Goal: Information Seeking & Learning: Learn about a topic

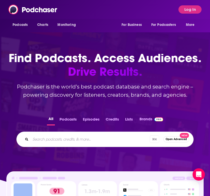
click at [65, 144] on div "⌘ K Open Advanced New" at bounding box center [104, 138] width 177 height 15
click at [65, 138] on input "Search podcasts, credits, & more..." at bounding box center [89, 139] width 119 height 8
type input "the reboot chronicles"
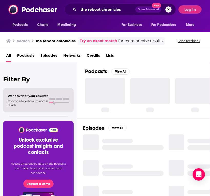
click at [191, 11] on button "Log In" at bounding box center [189, 9] width 23 height 8
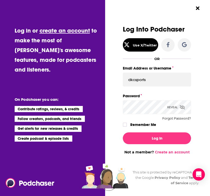
type input "dkcsports"
click at [137, 125] on label "Remember Me" at bounding box center [143, 124] width 26 height 7
click at [126, 127] on input "rememberMe" at bounding box center [124, 127] width 3 height 0
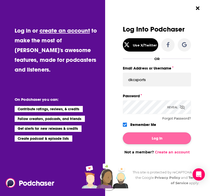
click at [141, 137] on button "Log In" at bounding box center [157, 138] width 68 height 12
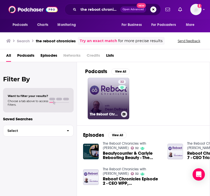
click at [106, 98] on link "32 The Reboot Chronicles with [PERSON_NAME]" at bounding box center [108, 98] width 41 height 41
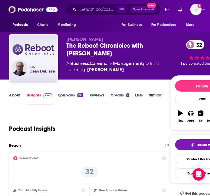
scroll to position [0, 0]
click at [64, 95] on link "Episodes 199" at bounding box center [70, 98] width 25 height 12
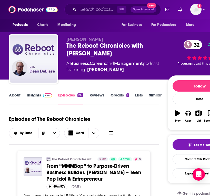
click at [92, 97] on link "Reviews" at bounding box center [96, 98] width 15 height 12
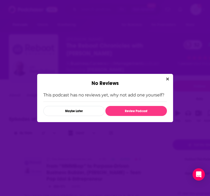
click at [163, 72] on div "No Reviews This podcast has no reviews yet, why not add one yourself? Maybe Lat…" at bounding box center [105, 98] width 210 height 196
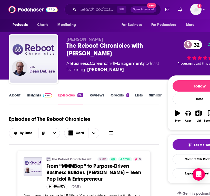
click at [124, 93] on link "Credits 1" at bounding box center [119, 98] width 18 height 12
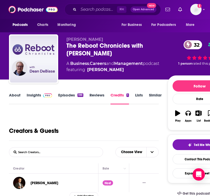
click at [138, 95] on link "Lists" at bounding box center [139, 98] width 8 height 12
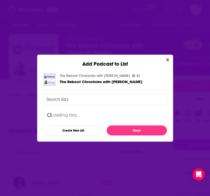
click at [154, 92] on div "The Reboot Chronicles with [PERSON_NAME] 32 The Reboot Chronicles with [PERSON_…" at bounding box center [104, 104] width 123 height 62
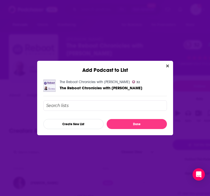
click at [170, 69] on div "Add Podcast to List" at bounding box center [105, 67] width 136 height 13
click at [169, 66] on button "Close" at bounding box center [167, 66] width 7 height 6
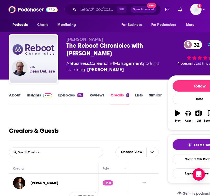
click at [16, 96] on link "About" at bounding box center [15, 98] width 12 height 12
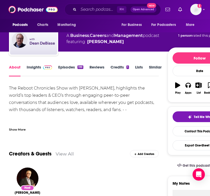
scroll to position [31, 0]
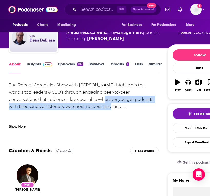
drag, startPoint x: 53, startPoint y: 105, endPoint x: 55, endPoint y: 107, distance: 3.1
click at [55, 107] on div "The Reboot Chronicles Show with [PERSON_NAME], highlights the world’s top leade…" at bounding box center [84, 120] width 150 height 79
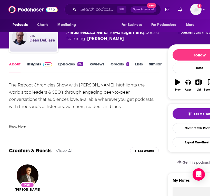
drag, startPoint x: 54, startPoint y: 104, endPoint x: 57, endPoint y: 107, distance: 4.0
click at [55, 105] on div "The Reboot Chronicles Show with [PERSON_NAME], highlights the world’s top leade…" at bounding box center [84, 120] width 150 height 79
click at [57, 107] on div "The Reboot Chronicles Show with [PERSON_NAME], highlights the world’s top leade…" at bounding box center [84, 120] width 150 height 79
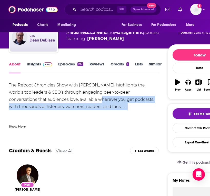
drag, startPoint x: 44, startPoint y: 95, endPoint x: 65, endPoint y: 115, distance: 28.2
click at [65, 115] on div "The Reboot Chronicles Show with [PERSON_NAME], highlights the world’s top leade…" at bounding box center [84, 120] width 150 height 79
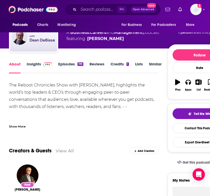
click at [60, 102] on div "The Reboot Chronicles Show with [PERSON_NAME], highlights the world’s top leade…" at bounding box center [84, 120] width 150 height 79
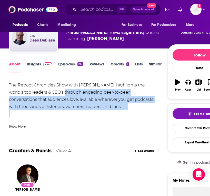
drag, startPoint x: 43, startPoint y: 93, endPoint x: 92, endPoint y: 120, distance: 55.9
click at [92, 120] on div "The Reboot Chronicles Show with [PERSON_NAME], highlights the world’s top leade…" at bounding box center [84, 104] width 150 height 47
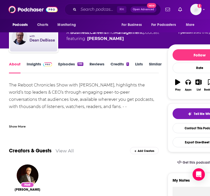
click at [92, 120] on div "Show More" at bounding box center [84, 124] width 150 height 9
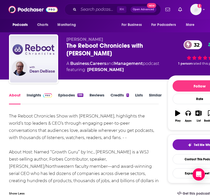
scroll to position [0, 0]
click at [41, 98] on link "Insights" at bounding box center [39, 98] width 25 height 12
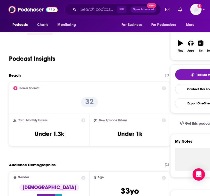
scroll to position [95, 0]
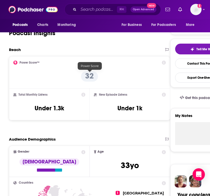
click at [95, 75] on p "32" at bounding box center [89, 76] width 17 height 10
click at [163, 62] on icon at bounding box center [164, 62] width 4 height 4
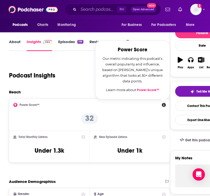
scroll to position [59, 0]
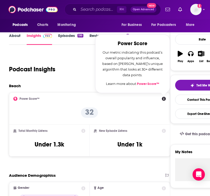
click at [149, 83] on link "Power Score™" at bounding box center [148, 84] width 22 height 4
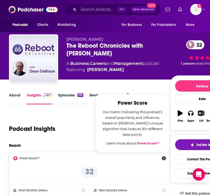
scroll to position [0, 0]
click at [70, 93] on link "Episodes 199" at bounding box center [70, 98] width 25 height 12
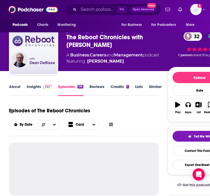
click at [75, 88] on link "Episodes 199" at bounding box center [70, 90] width 25 height 12
click at [70, 86] on link "Episodes 199" at bounding box center [70, 90] width 25 height 12
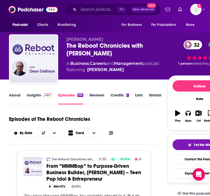
scroll to position [0, 0]
click at [44, 93] on span at bounding box center [47, 94] width 9 height 5
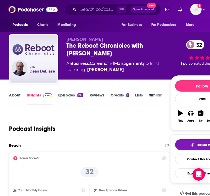
click at [40, 96] on link "Insights" at bounding box center [39, 98] width 25 height 12
